Goal: Task Accomplishment & Management: Complete application form

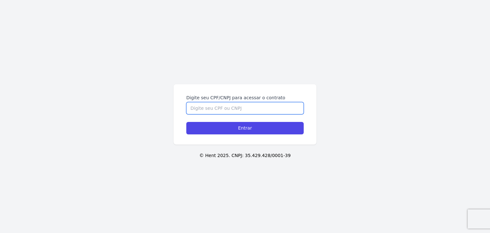
click at [261, 109] on input "Digite seu CPF/CNPJ para acessar o contrato" at bounding box center [244, 108] width 117 height 12
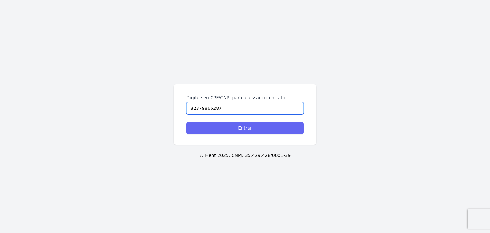
type input "82379866287"
click at [244, 125] on input "Entrar" at bounding box center [244, 128] width 117 height 12
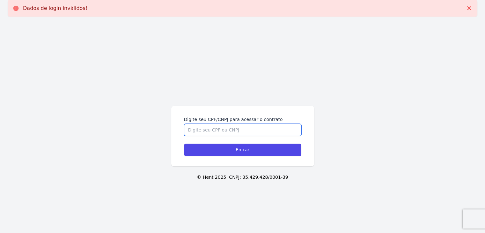
click at [218, 127] on input "Digite seu CPF/CNPJ para acessar o contrato" at bounding box center [242, 130] width 117 height 12
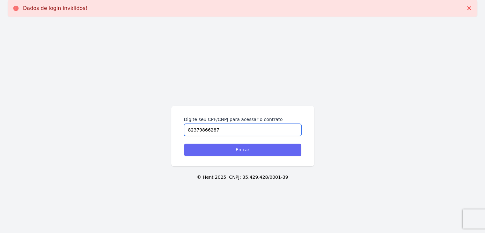
type input "82379866287"
click at [248, 151] on input "Entrar" at bounding box center [242, 150] width 117 height 12
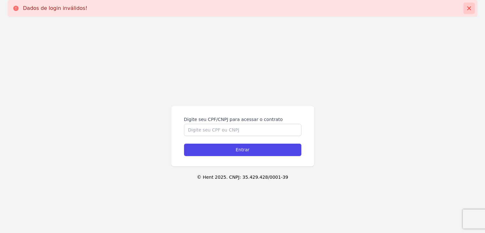
click at [467, 7] on icon at bounding box center [469, 8] width 6 height 6
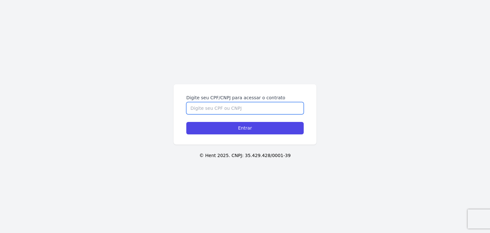
click at [218, 109] on input "Digite seu CPF/CNPJ para acessar o contrato" at bounding box center [244, 108] width 117 height 12
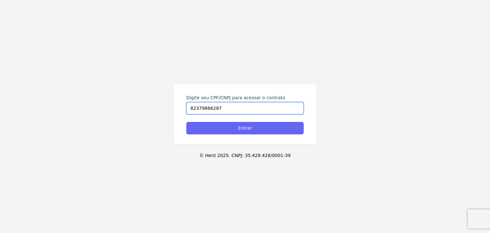
type input "82379866287"
click at [242, 126] on input "Entrar" at bounding box center [244, 128] width 117 height 12
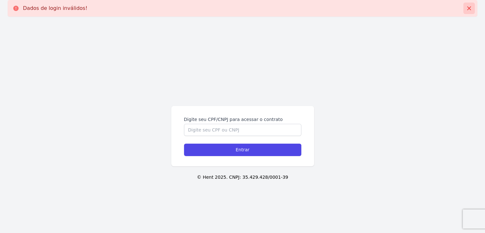
click at [470, 9] on icon at bounding box center [469, 8] width 4 height 4
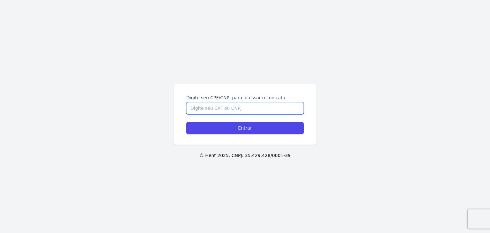
click at [221, 111] on input "Digite seu CPF/CNPJ para acessar o contrato" at bounding box center [244, 108] width 117 height 12
type input "8"
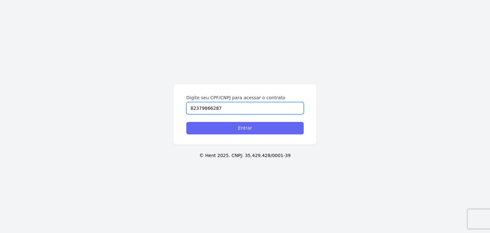
type input "82379866287"
click at [237, 127] on input "Entrar" at bounding box center [244, 128] width 117 height 12
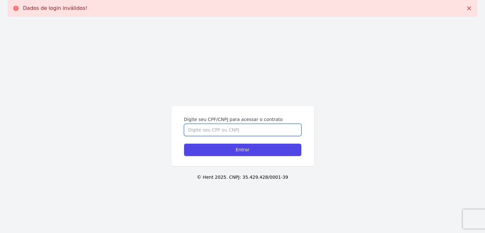
click at [241, 134] on input "Digite seu CPF/CNPJ para acessar o contrato" at bounding box center [242, 130] width 117 height 12
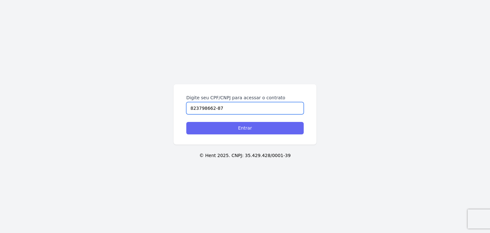
type input "823798662-87"
click at [248, 128] on input "Entrar" at bounding box center [244, 128] width 117 height 12
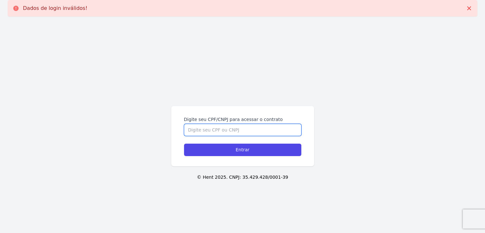
click at [236, 131] on input "Digite seu CPF/CNPJ para acessar o contrato" at bounding box center [242, 130] width 117 height 12
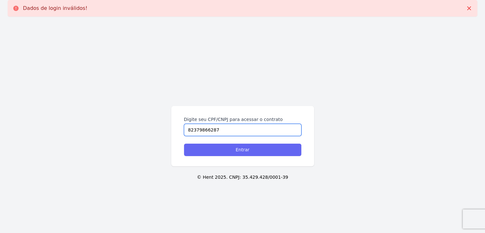
type input "82379866287"
click at [238, 152] on input "Entrar" at bounding box center [242, 150] width 117 height 12
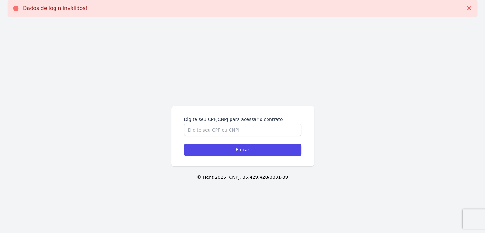
click at [238, 152] on input "Entrar" at bounding box center [242, 150] width 117 height 12
